Goal: Communication & Community: Answer question/provide support

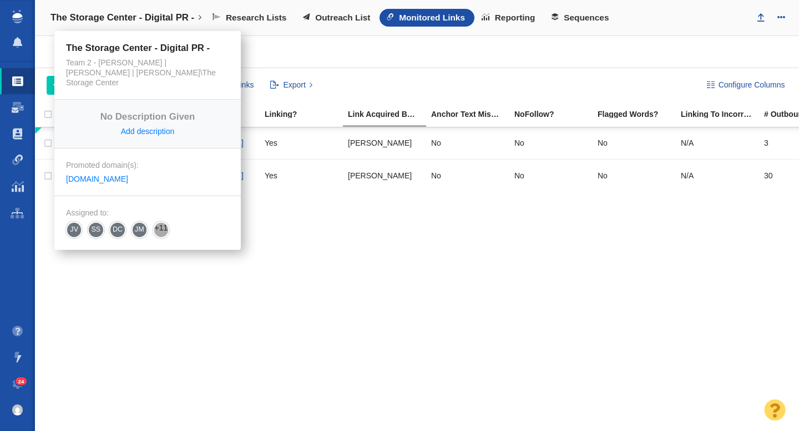
click at [140, 23] on h4 "The Storage Center - Digital PR -" at bounding box center [122, 17] width 144 height 11
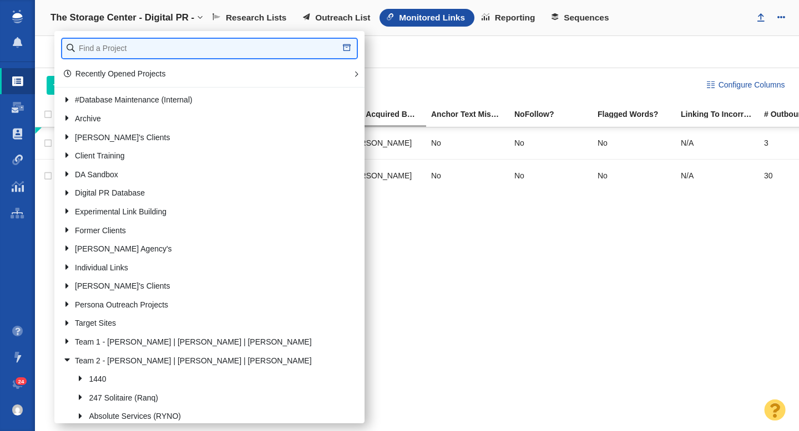
click at [130, 47] on input "text" at bounding box center [209, 48] width 295 height 19
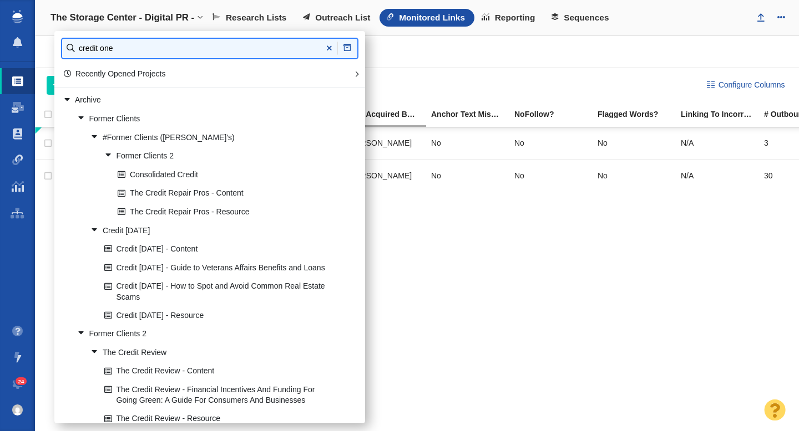
type input "credit one"
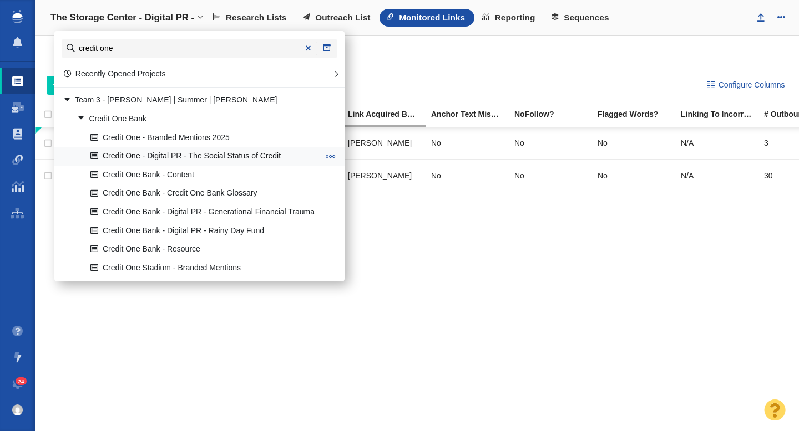
click at [201, 155] on link "Credit One - Digital PR - The Social Status of Credit" at bounding box center [204, 156] width 233 height 17
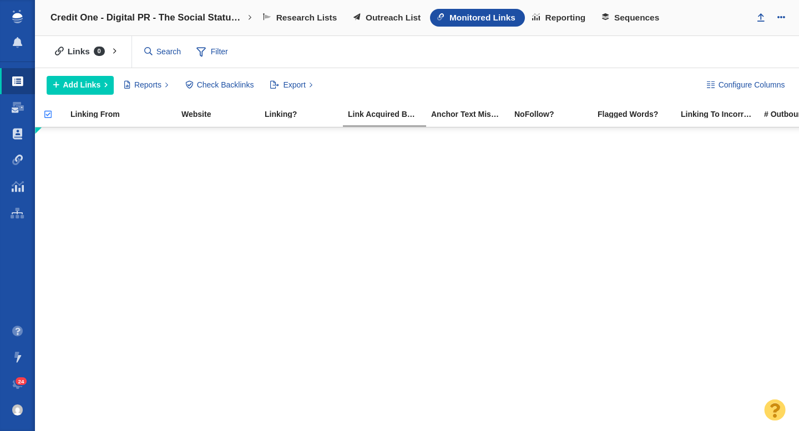
click at [457, 19] on span "Monitored Links" at bounding box center [482, 18] width 66 height 10
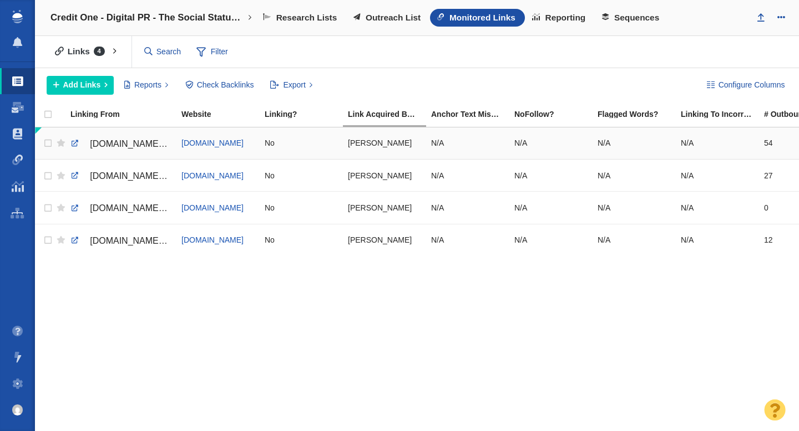
click at [124, 145] on span "www.zerohedge.com/markets/2-5-young-adults-are-taking-debt-social-image-impress…" at bounding box center [137, 143] width 94 height 9
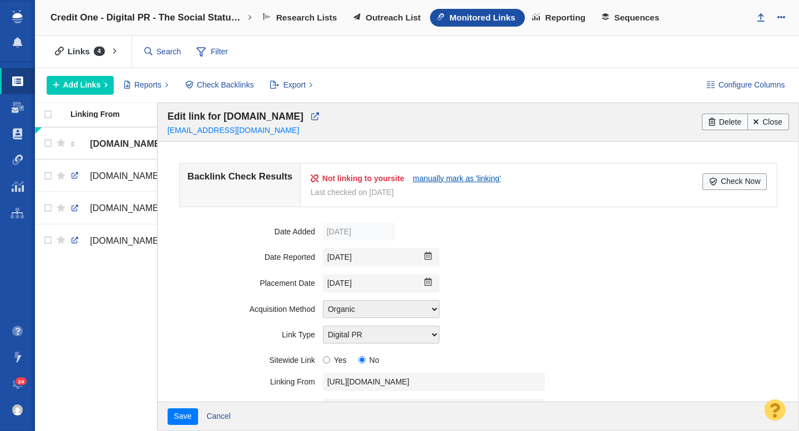
click at [460, 177] on link "manually mark as 'linking'" at bounding box center [457, 178] width 88 height 9
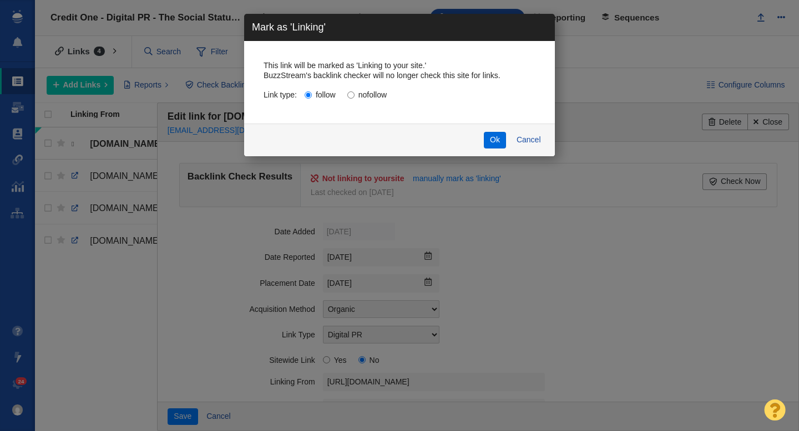
click at [495, 141] on button "Ok" at bounding box center [495, 140] width 23 height 17
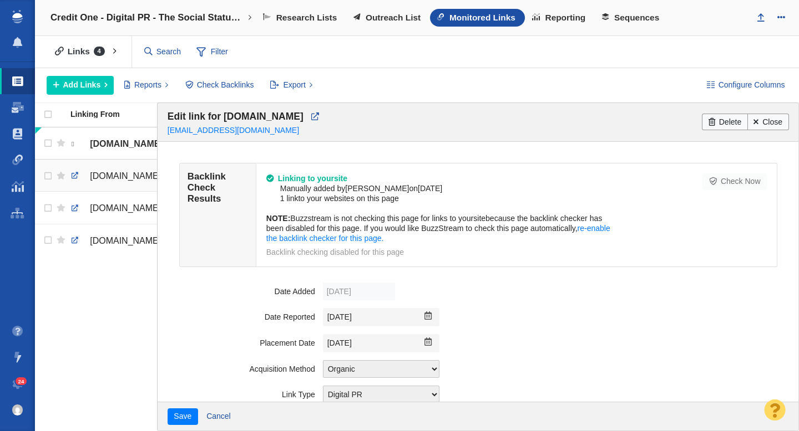
click at [119, 176] on span "freedombunker.com/2025/09/13/2-in-5-young-adults-are-taking-on-debt-for-social-…" at bounding box center [137, 175] width 94 height 9
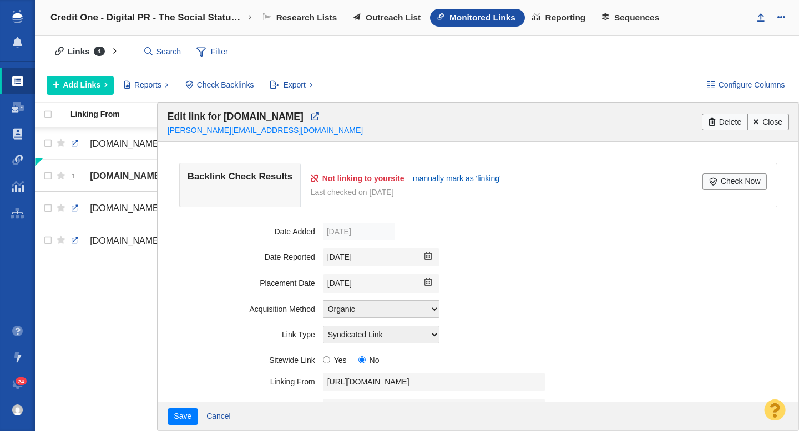
click at [445, 180] on link "manually mark as 'linking'" at bounding box center [457, 178] width 88 height 9
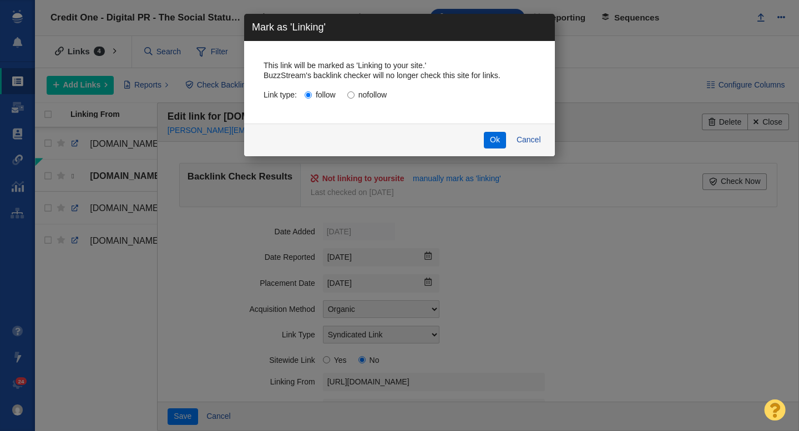
click at [502, 143] on button "Ok" at bounding box center [495, 140] width 23 height 17
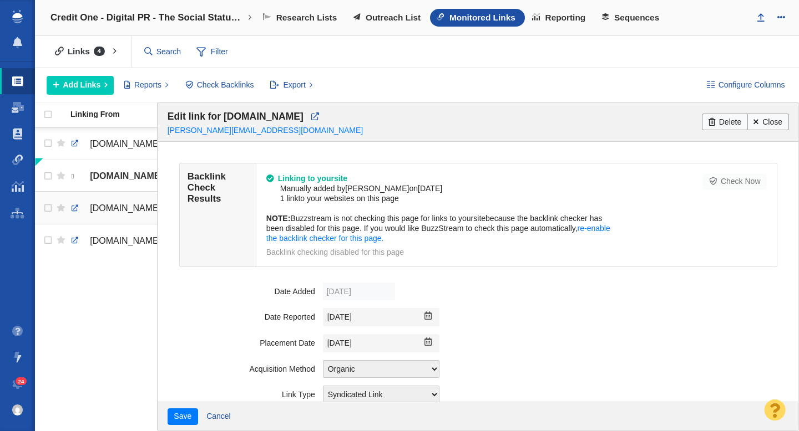
click at [93, 209] on span "cryptonews.bizlim.com/news/2-in-5-young-adults-are-taking-on-debt-for-social-im…" at bounding box center [137, 208] width 94 height 9
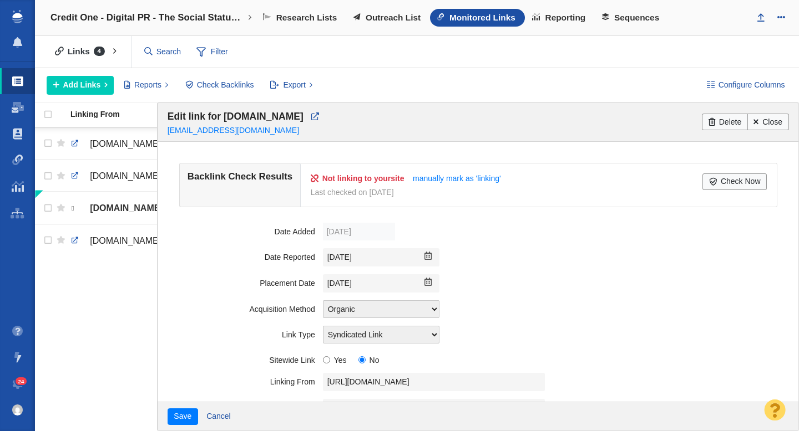
click at [445, 171] on div "Not linking to your site manually mark as 'linking' Last checked on Sep 14, 202…" at bounding box center [538, 185] width 475 height 43
click at [440, 183] on li "Not linking to your site manually mark as 'linking'" at bounding box center [507, 179] width 392 height 10
click at [448, 177] on link "manually mark as 'linking'" at bounding box center [457, 178] width 88 height 9
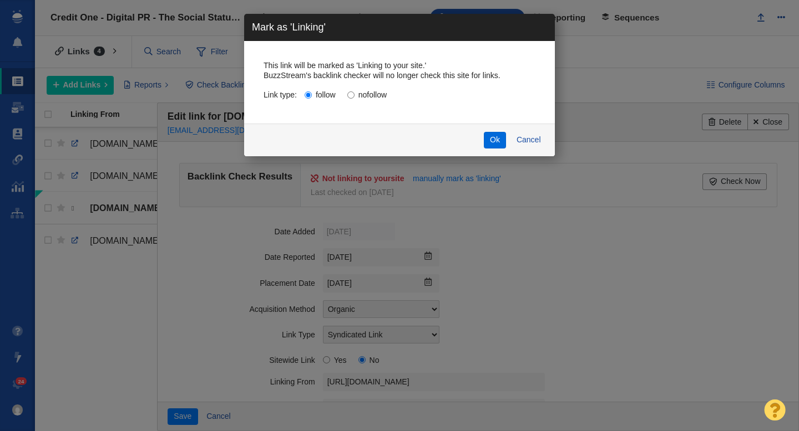
click at [494, 140] on button "Ok" at bounding box center [495, 140] width 23 height 17
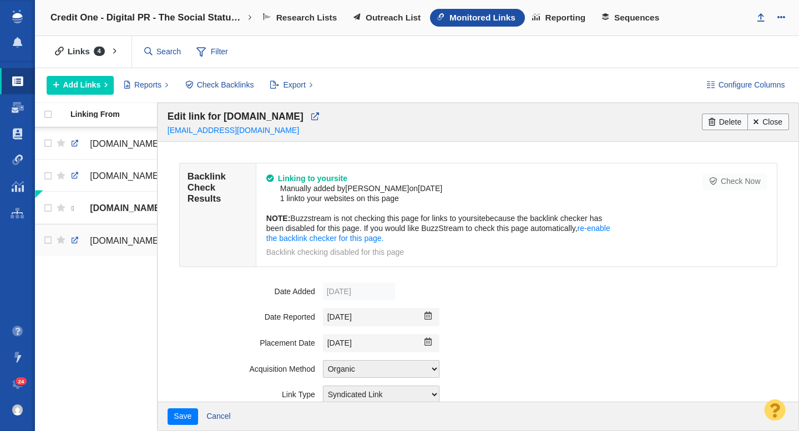
click at [131, 245] on span "conservativeangle.com/2-in-5-young-adults-are-taking-on-debt-for-social-image-t…" at bounding box center [137, 240] width 94 height 9
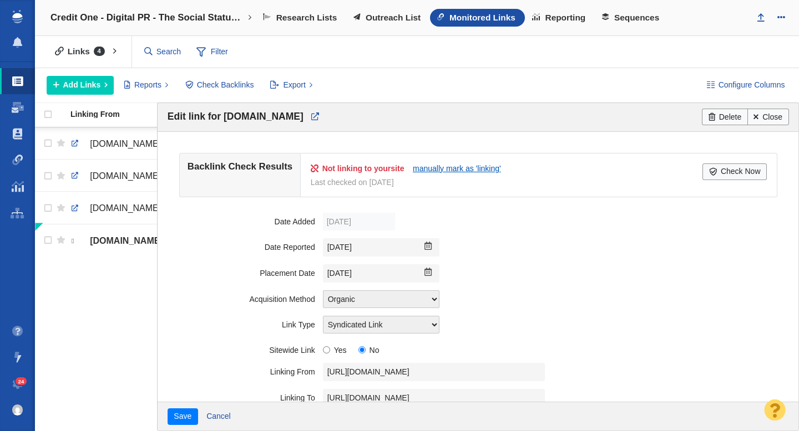
click at [456, 169] on link "manually mark as 'linking'" at bounding box center [457, 168] width 88 height 9
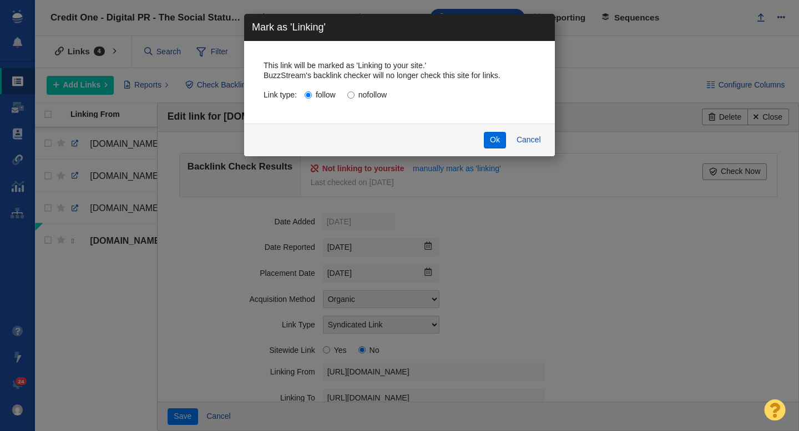
click at [494, 143] on button "Ok" at bounding box center [495, 140] width 23 height 17
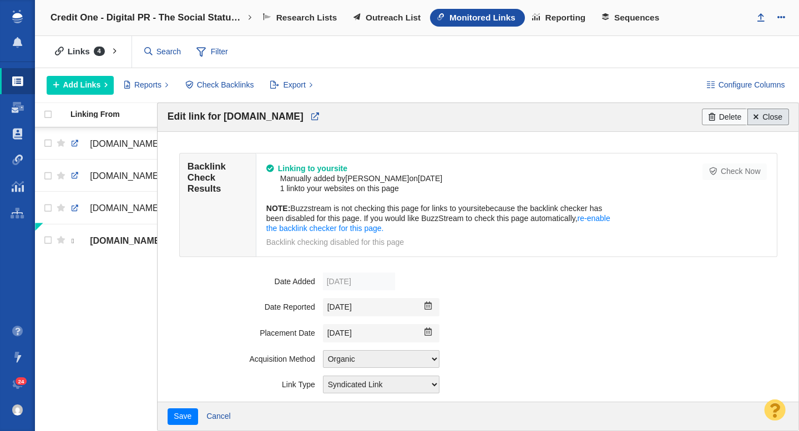
click at [770, 115] on link "Close" at bounding box center [768, 117] width 42 height 17
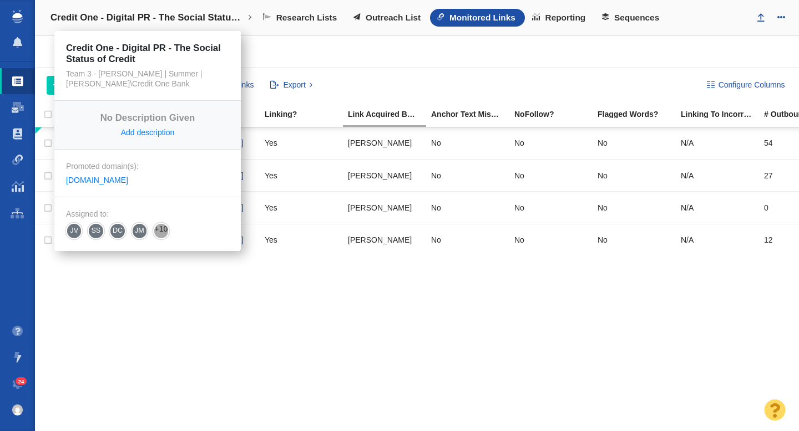
click at [130, 13] on h4 "Credit One - Digital PR - The Social Status of Credit" at bounding box center [147, 17] width 194 height 11
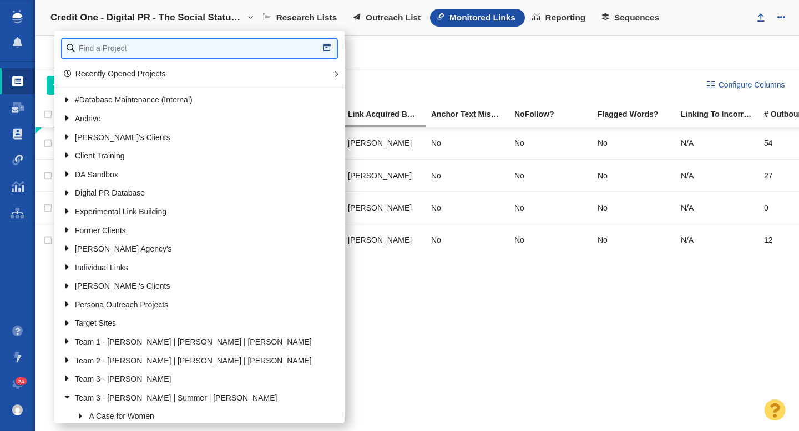
click at [99, 49] on input "text" at bounding box center [199, 48] width 275 height 19
type input "full frame"
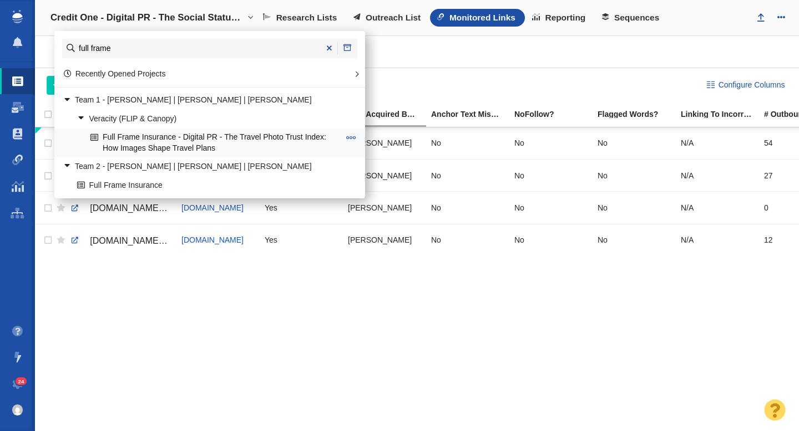
click at [169, 138] on link "Full Frame Insurance - Digital PR - The Travel Photo Trust Index: How Images Sh…" at bounding box center [215, 143] width 255 height 28
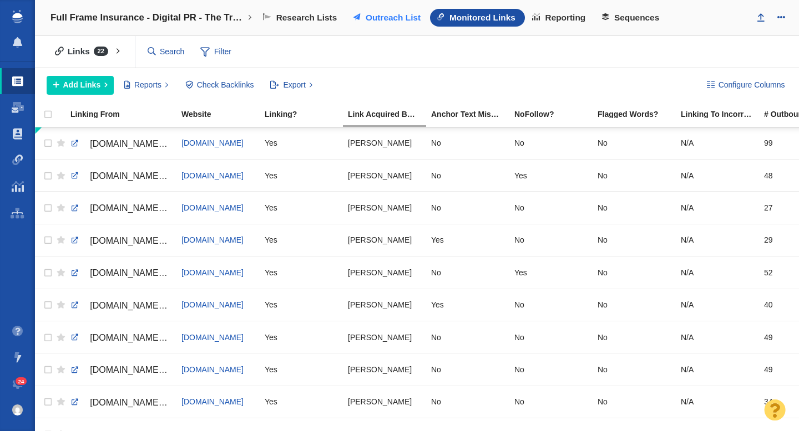
click at [385, 17] on span "Outreach List" at bounding box center [392, 18] width 55 height 10
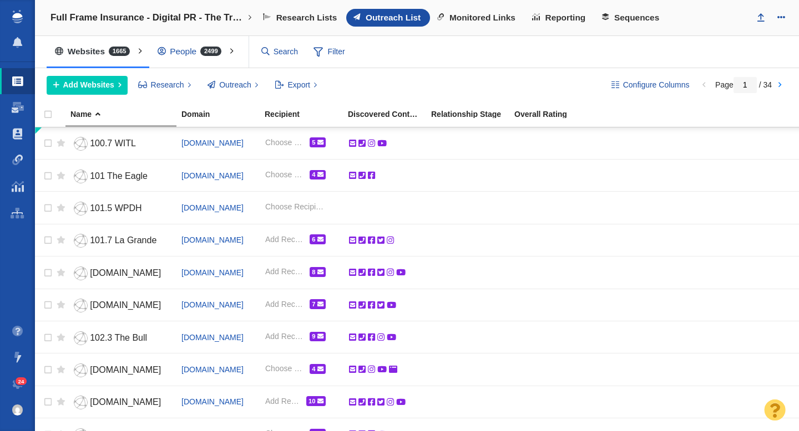
click at [181, 48] on div "People 2499" at bounding box center [192, 52] width 86 height 26
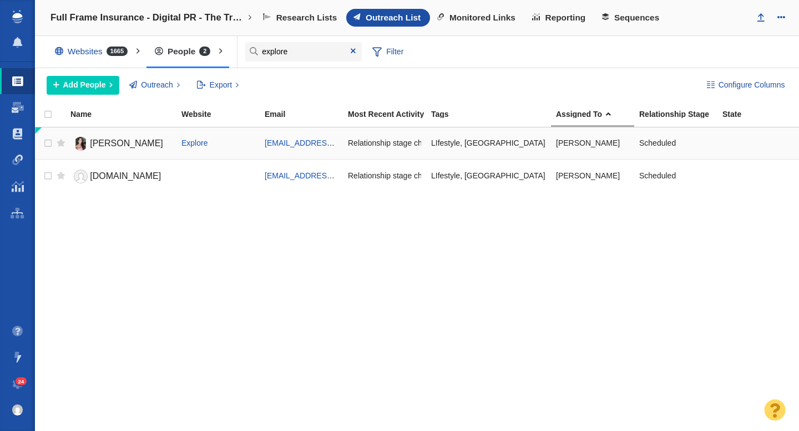
type input "explore"
click at [121, 141] on span "Leslie Veliz" at bounding box center [126, 143] width 73 height 9
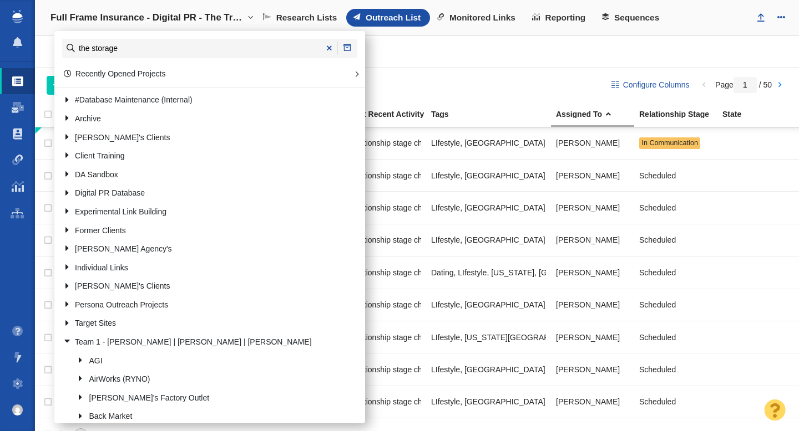
type input "the storage"
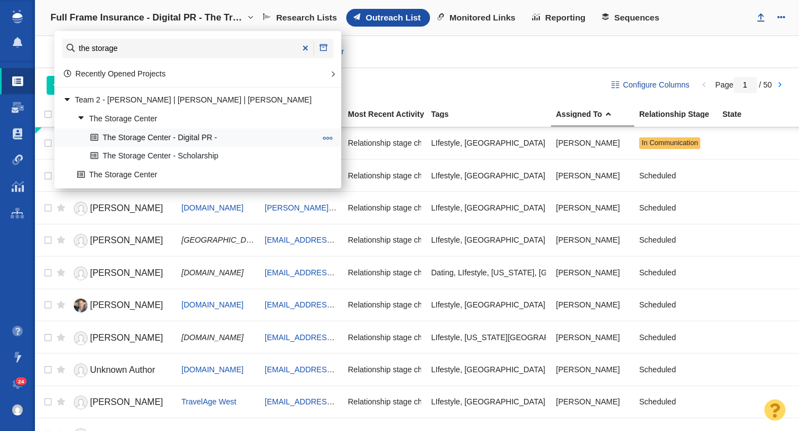
click at [164, 143] on link "The Storage Center - Digital PR -" at bounding box center [203, 137] width 231 height 17
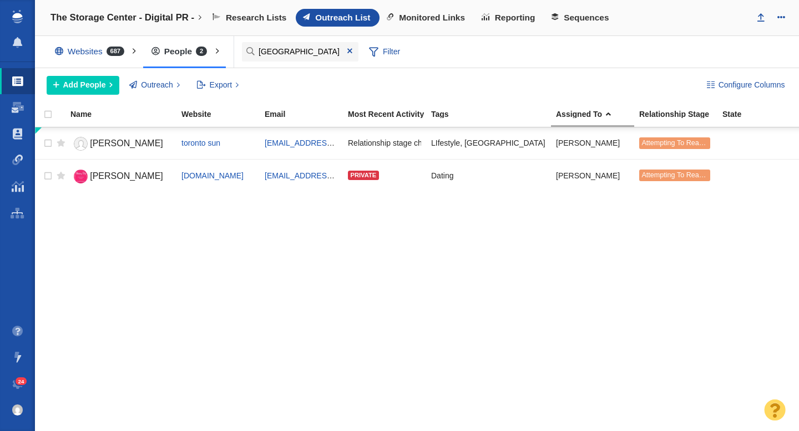
type input "[GEOGRAPHIC_DATA]"
click at [112, 180] on span "[PERSON_NAME]" at bounding box center [126, 175] width 73 height 9
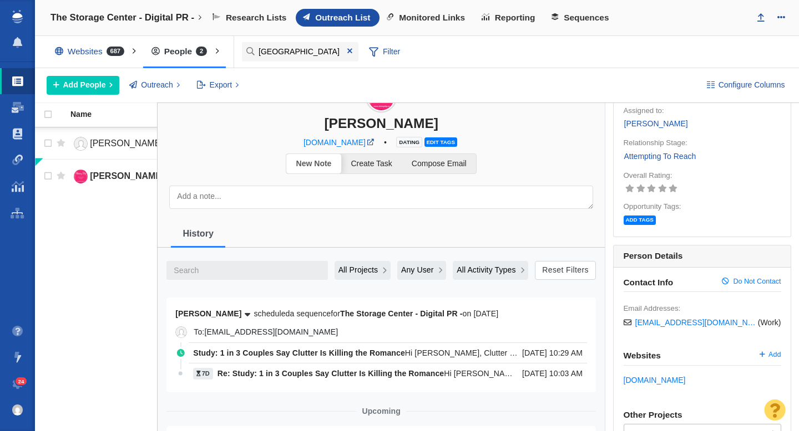
scroll to position [49, 0]
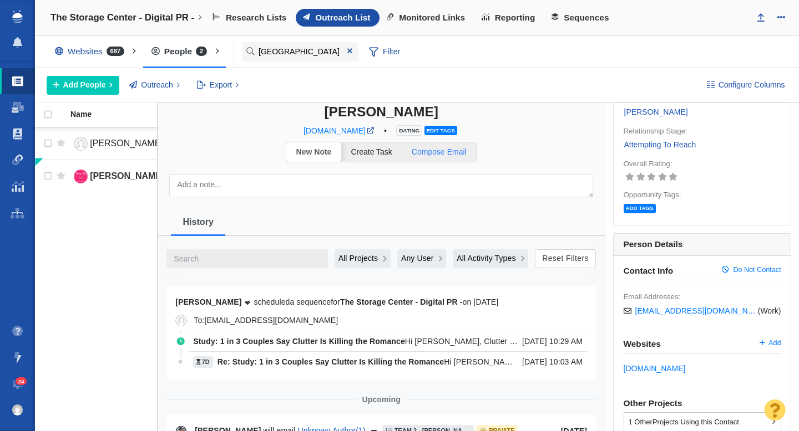
click at [446, 155] on span "Compose Email" at bounding box center [439, 152] width 55 height 9
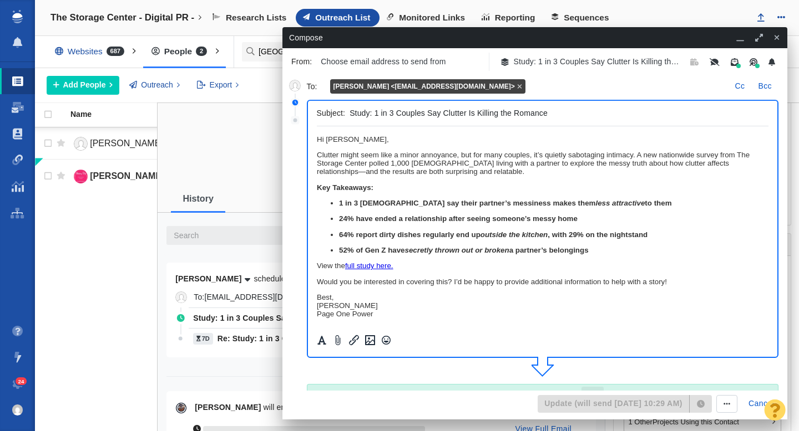
scroll to position [0, 0]
click at [757, 405] on button "Cancel" at bounding box center [761, 404] width 39 height 18
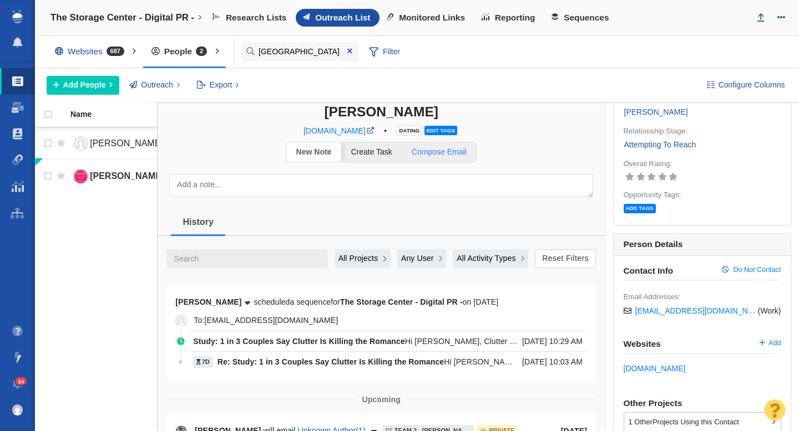
click at [444, 153] on span "Compose Email" at bounding box center [439, 152] width 55 height 9
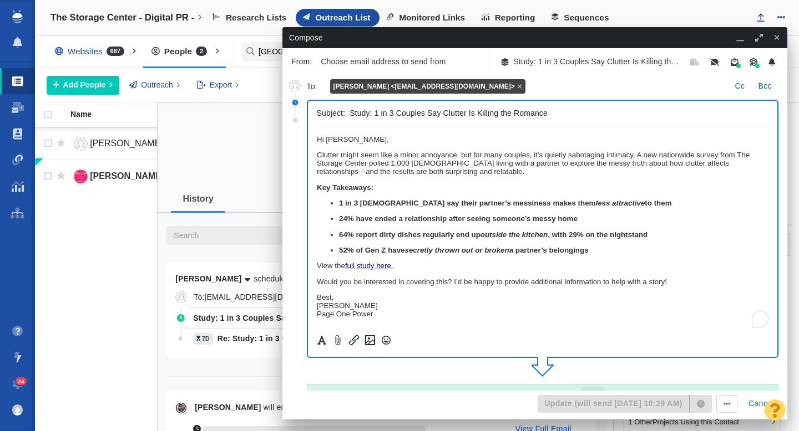
click at [755, 406] on button "Cancel" at bounding box center [761, 404] width 39 height 18
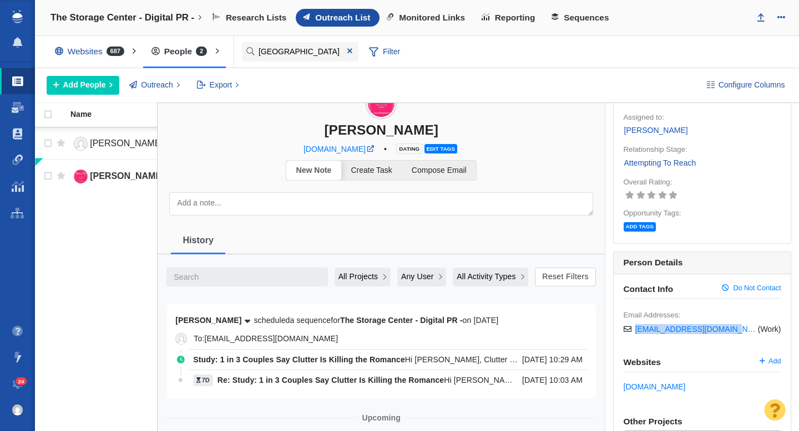
scroll to position [15, 0]
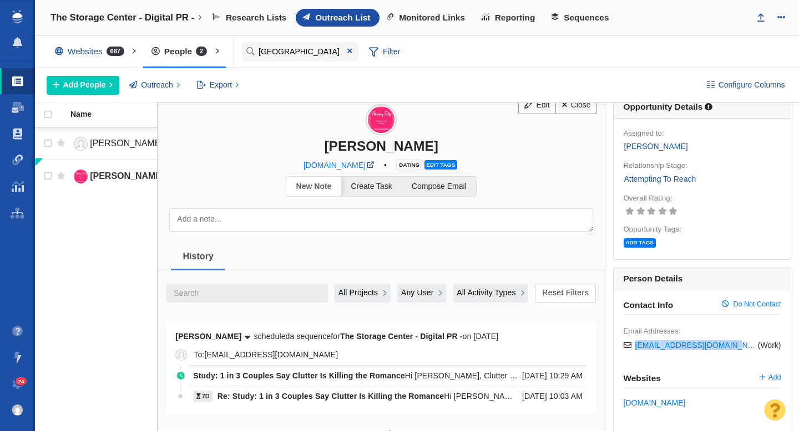
click at [307, 219] on textarea at bounding box center [381, 220] width 424 height 23
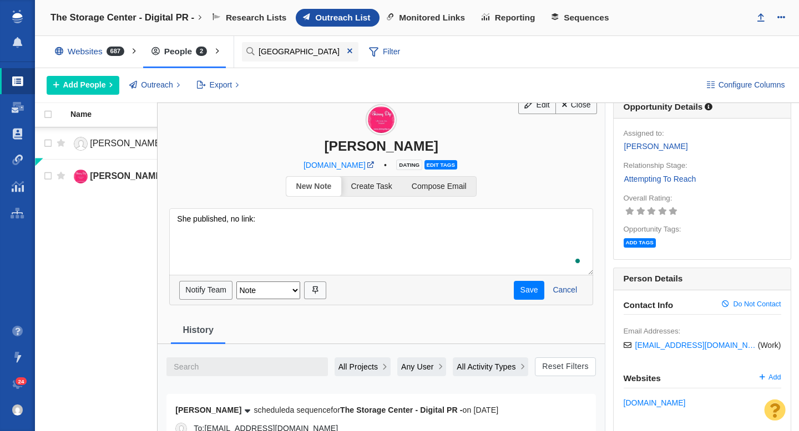
paste textarea "[URL][DOMAIN_NAME]"
type textarea "She published, no link: [URL][DOMAIN_NAME] Just sent her an email to update it."
click at [521, 291] on button "Save" at bounding box center [529, 290] width 31 height 19
